Goal: Transaction & Acquisition: Purchase product/service

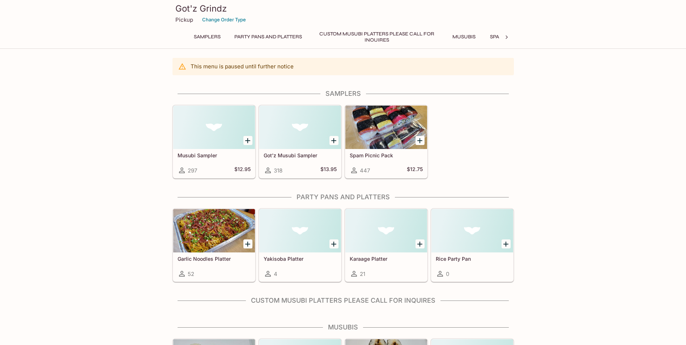
click at [506, 37] on icon at bounding box center [506, 37] width 7 height 7
click at [306, 37] on button "Bowls" at bounding box center [307, 37] width 33 height 10
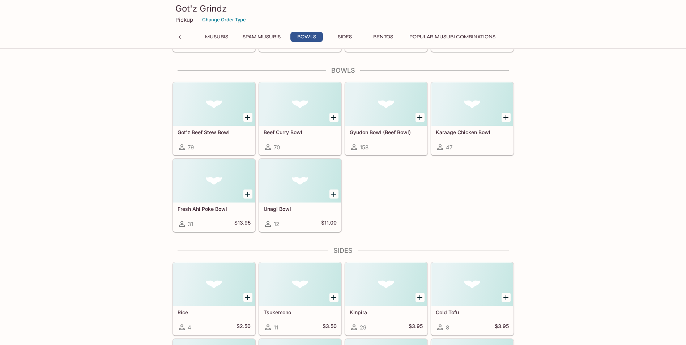
scroll to position [1159, 0]
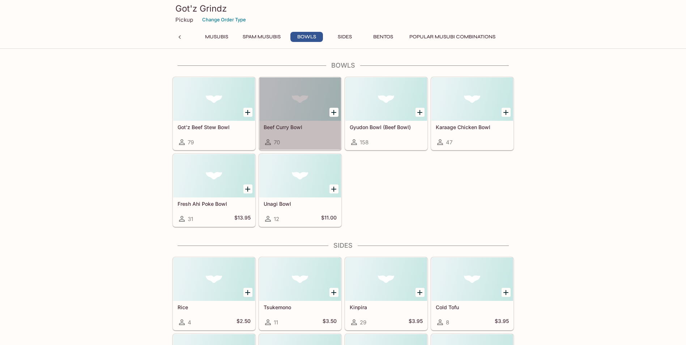
click at [297, 138] on div "70" at bounding box center [300, 142] width 73 height 9
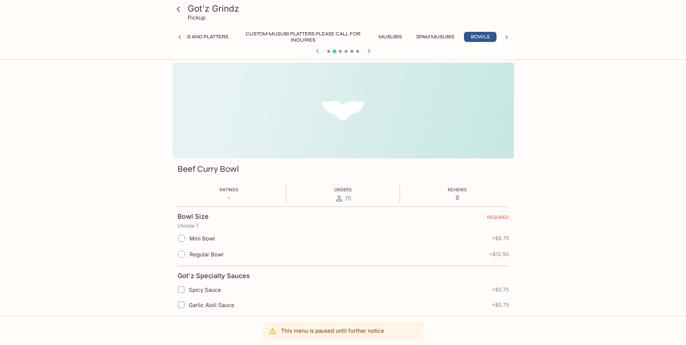
click at [178, 7] on icon at bounding box center [179, 9] width 4 height 6
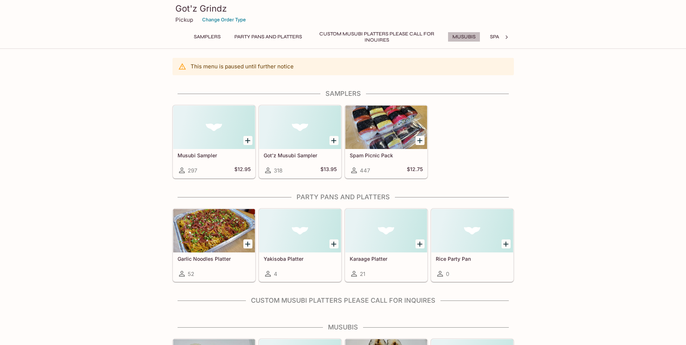
click at [471, 35] on button "Musubis" at bounding box center [464, 37] width 33 height 10
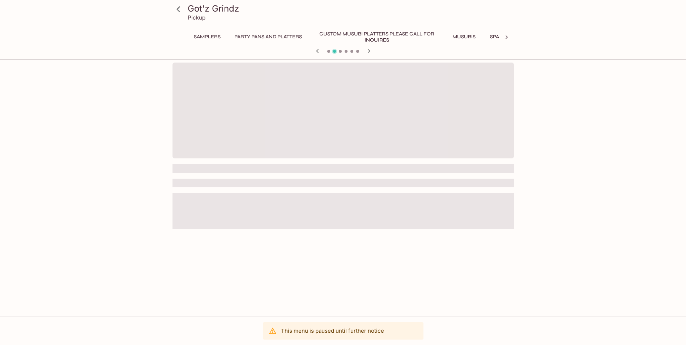
scroll to position [0, 74]
